Goal: Information Seeking & Learning: Find contact information

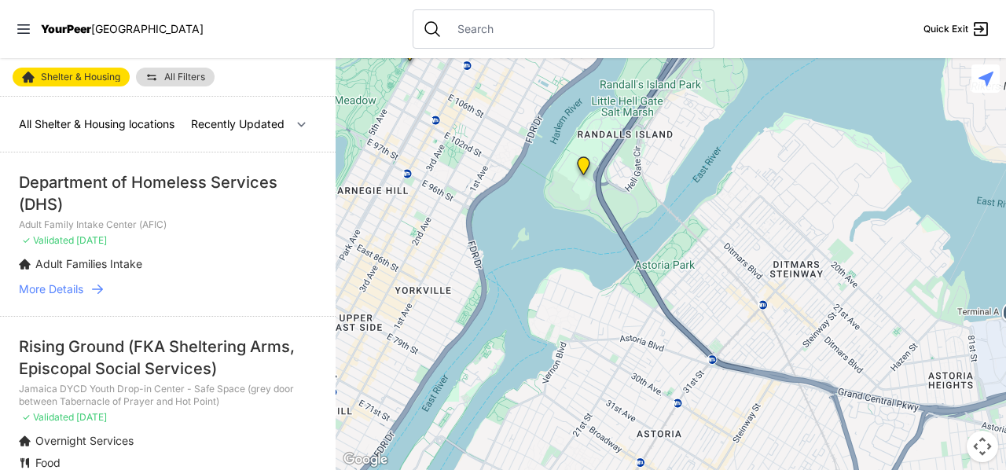
drag, startPoint x: 897, startPoint y: 267, endPoint x: 486, endPoint y: 138, distance: 431.1
click at [486, 138] on div at bounding box center [671, 264] width 671 height 412
drag, startPoint x: 686, startPoint y: 375, endPoint x: 690, endPoint y: 174, distance: 201.3
click at [690, 180] on div at bounding box center [671, 264] width 671 height 412
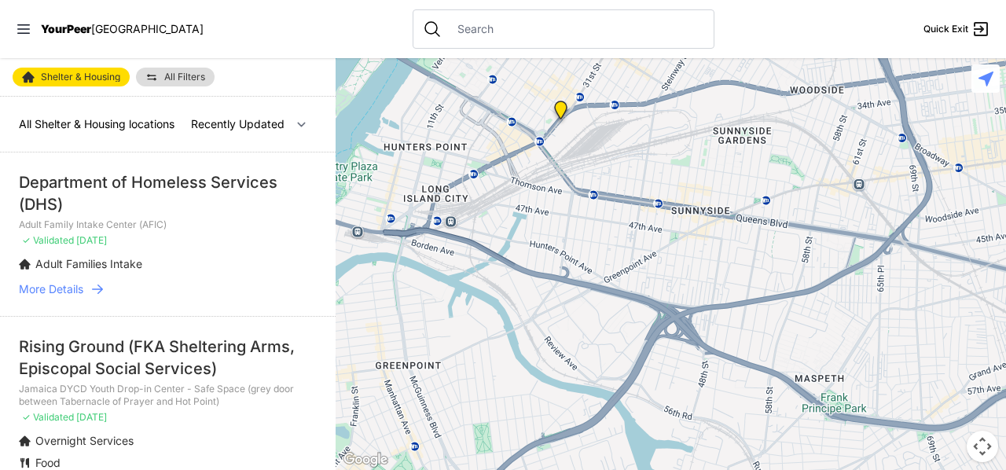
drag, startPoint x: 622, startPoint y: 339, endPoint x: 609, endPoint y: 35, distance: 304.5
click at [609, 35] on div "Close panel YourPeer [GEOGRAPHIC_DATA] Quick Exit Single Adult Families Soup Ki…" at bounding box center [503, 235] width 1006 height 470
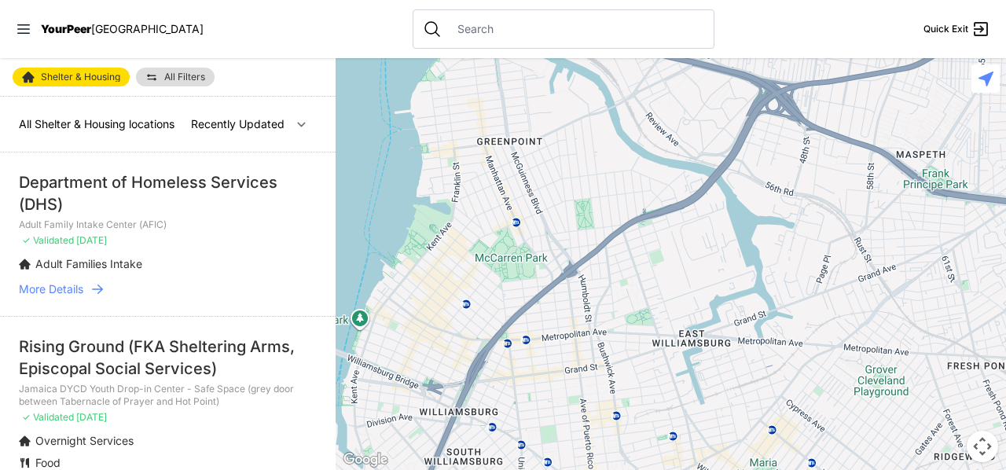
drag, startPoint x: 549, startPoint y: 294, endPoint x: 638, endPoint y: 51, distance: 258.4
click at [640, 53] on div "Close panel YourPeer [GEOGRAPHIC_DATA] Quick Exit Single Adult Families Soup Ki…" at bounding box center [503, 235] width 1006 height 470
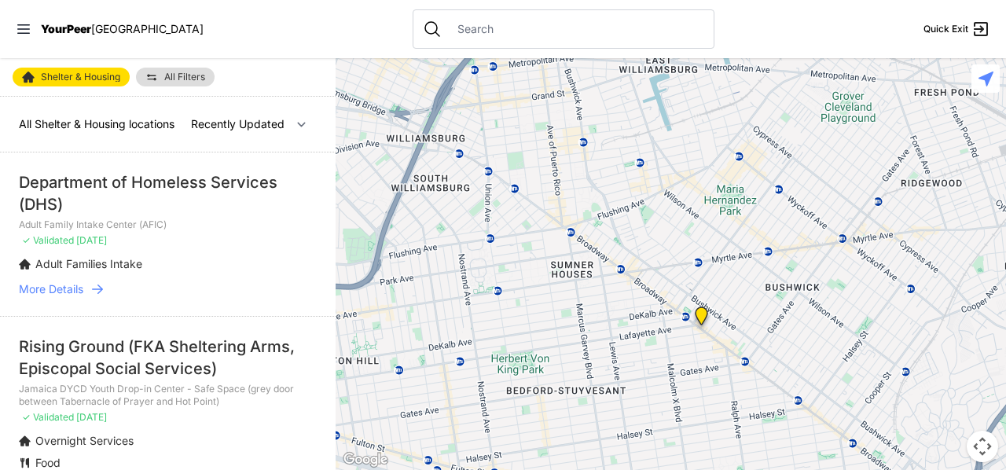
drag, startPoint x: 627, startPoint y: 351, endPoint x: 613, endPoint y: 90, distance: 261.4
click at [613, 90] on div at bounding box center [671, 264] width 671 height 412
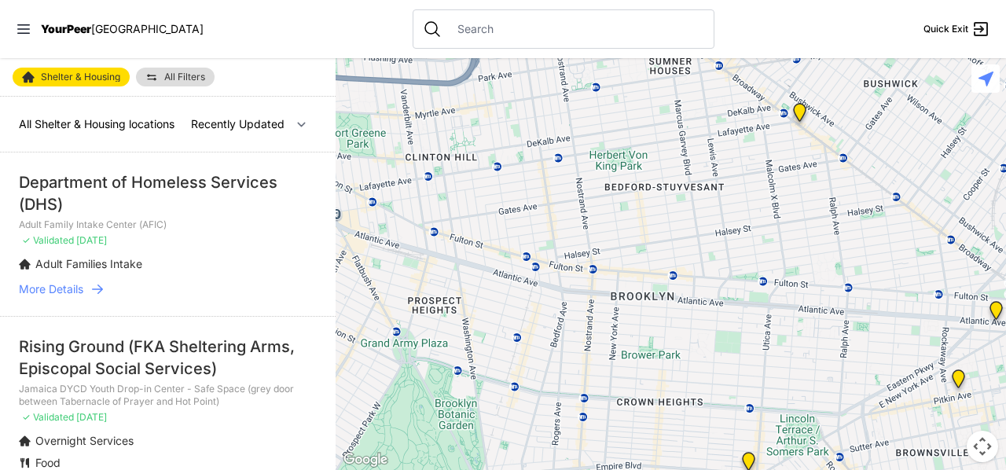
drag, startPoint x: 598, startPoint y: 388, endPoint x: 731, endPoint y: 117, distance: 302.0
click at [719, 175] on div at bounding box center [671, 264] width 671 height 412
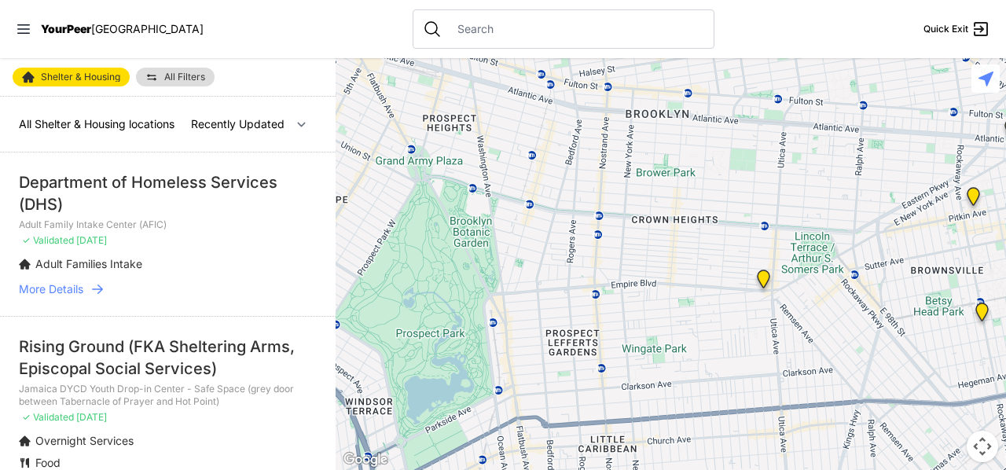
drag, startPoint x: 663, startPoint y: 394, endPoint x: 607, endPoint y: 94, distance: 305.4
click at [607, 94] on div at bounding box center [671, 264] width 671 height 412
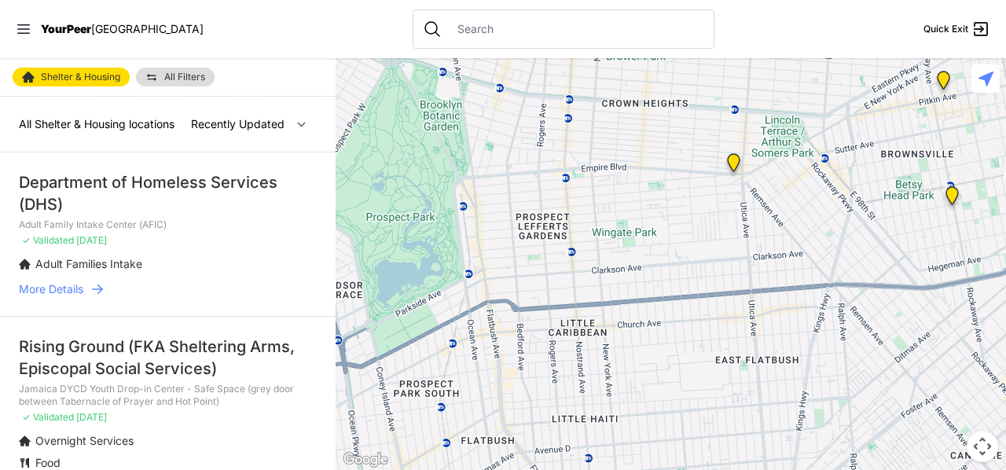
drag, startPoint x: 616, startPoint y: 284, endPoint x: 595, endPoint y: 189, distance: 96.5
click at [595, 189] on div at bounding box center [671, 264] width 671 height 412
click at [735, 156] on img "Main Location" at bounding box center [734, 165] width 20 height 25
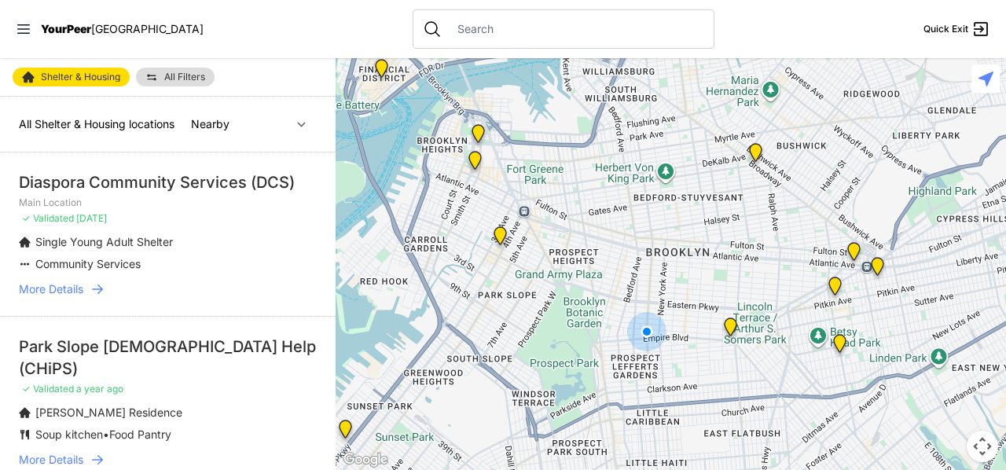
click at [730, 323] on img "Main Location" at bounding box center [731, 330] width 20 height 25
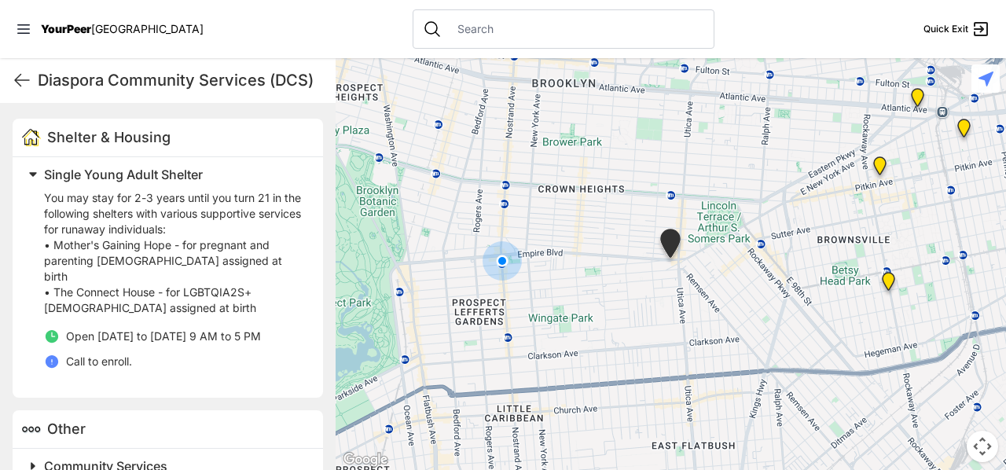
scroll to position [484, 0]
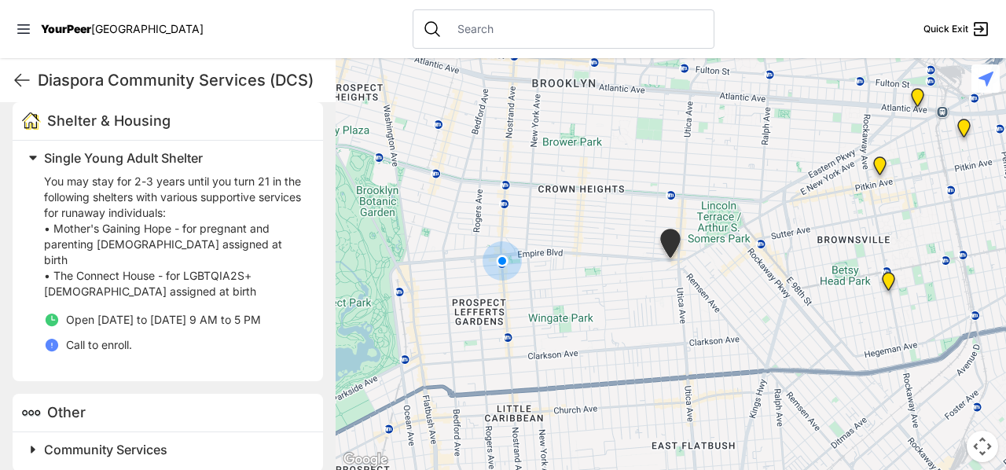
click at [118, 337] on p "Call to enroll." at bounding box center [99, 345] width 66 height 16
click at [68, 442] on span "Community Services" at bounding box center [105, 450] width 123 height 16
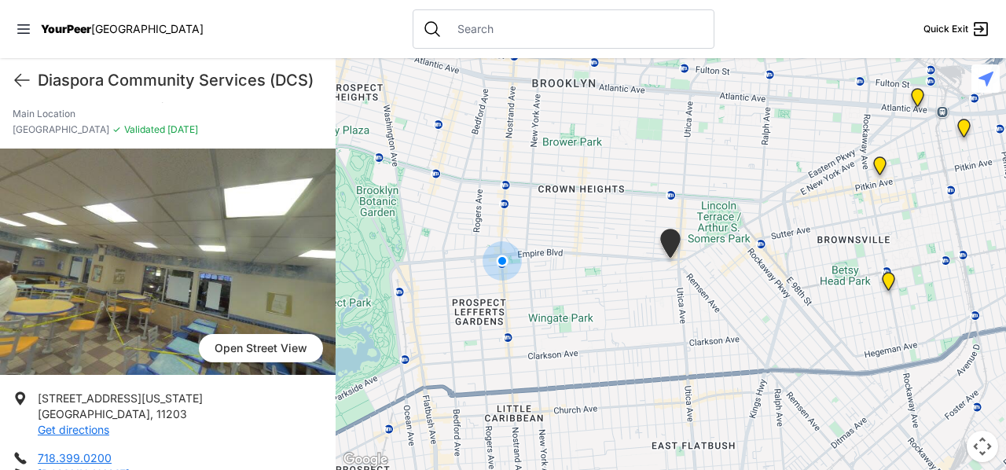
scroll to position [26, 0]
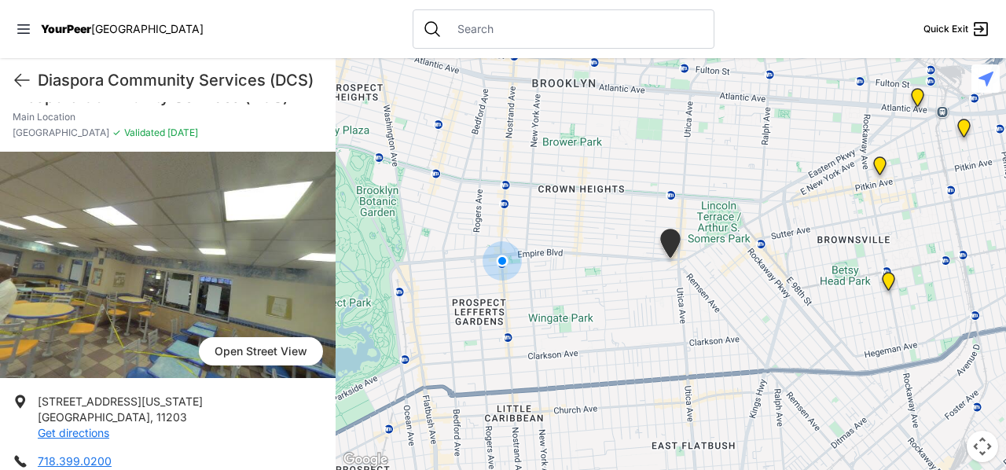
click at [223, 80] on h1 "Diaspora Community Services (DCS)" at bounding box center [180, 80] width 285 height 22
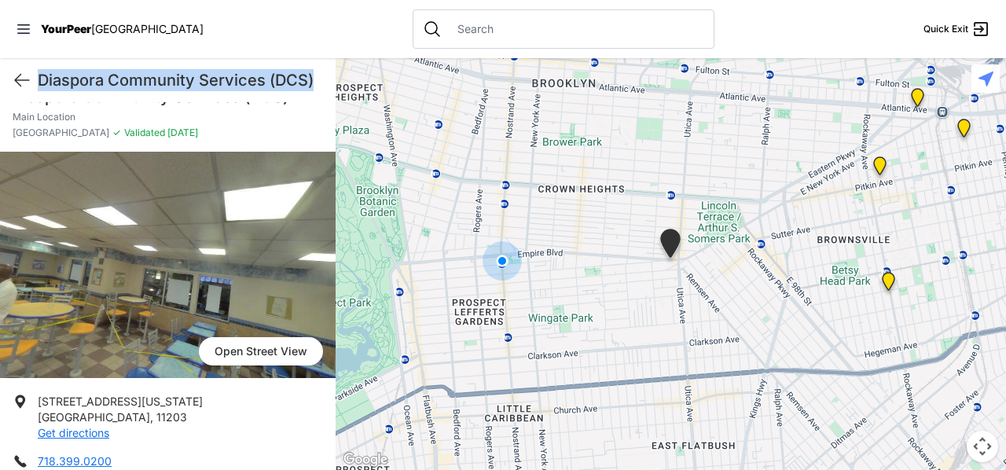
click at [223, 80] on h1 "Diaspora Community Services (DCS)" at bounding box center [180, 80] width 285 height 22
copy div "Diaspora Community Services (DCS) Quick Exit"
